Goal: Check status: Check status

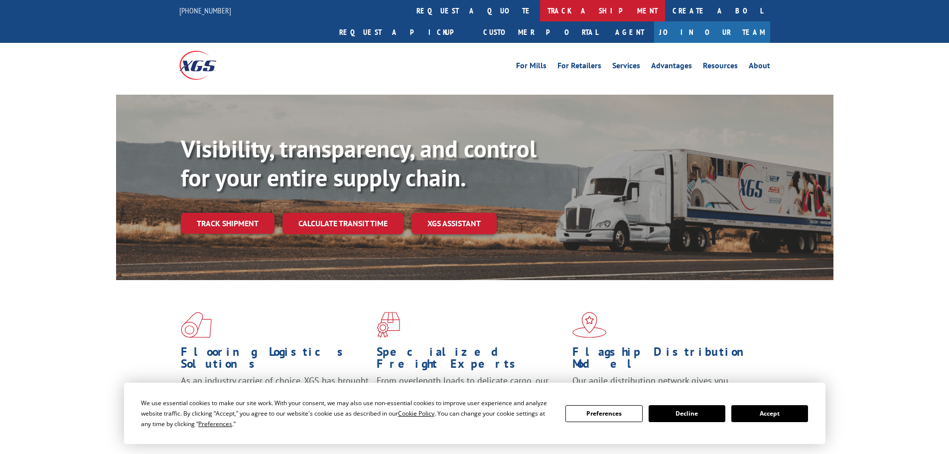
click at [540, 11] on link "track a shipment" at bounding box center [602, 10] width 125 height 21
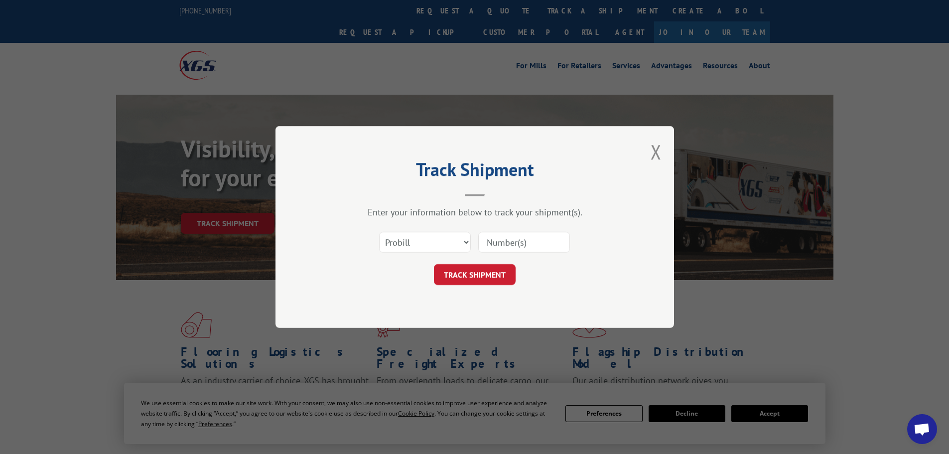
click at [506, 253] on div at bounding box center [524, 242] width 92 height 23
paste input "12970545."
type input "12970545."
click at [481, 275] on button "TRACK SHIPMENT" at bounding box center [475, 274] width 82 height 21
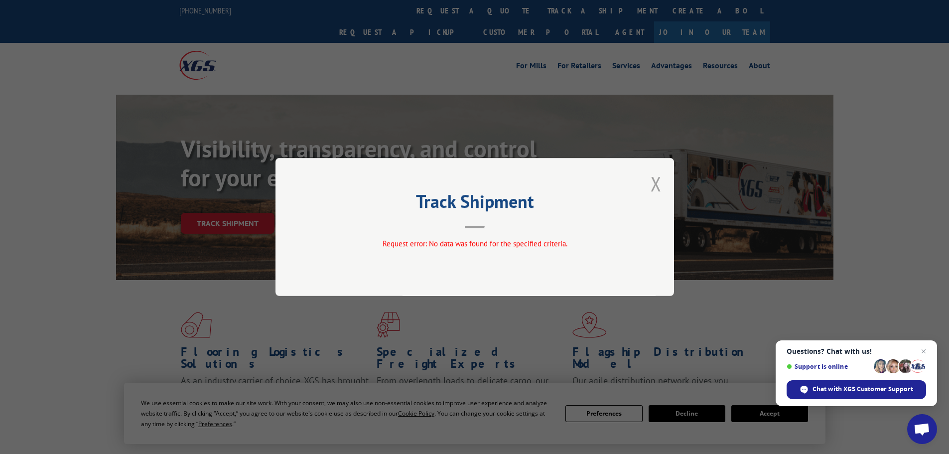
drag, startPoint x: 660, startPoint y: 178, endPoint x: 551, endPoint y: 201, distance: 111.0
click at [660, 178] on button "Close modal" at bounding box center [656, 183] width 11 height 26
